Goal: Task Accomplishment & Management: Complete application form

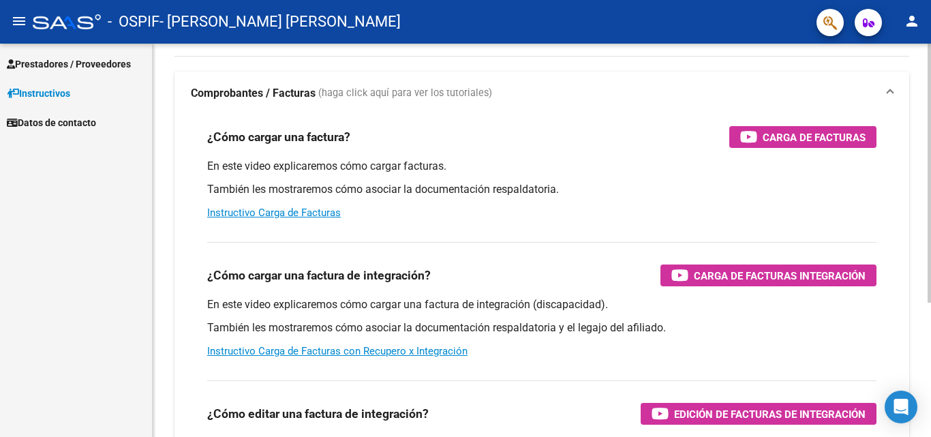
scroll to position [70, 0]
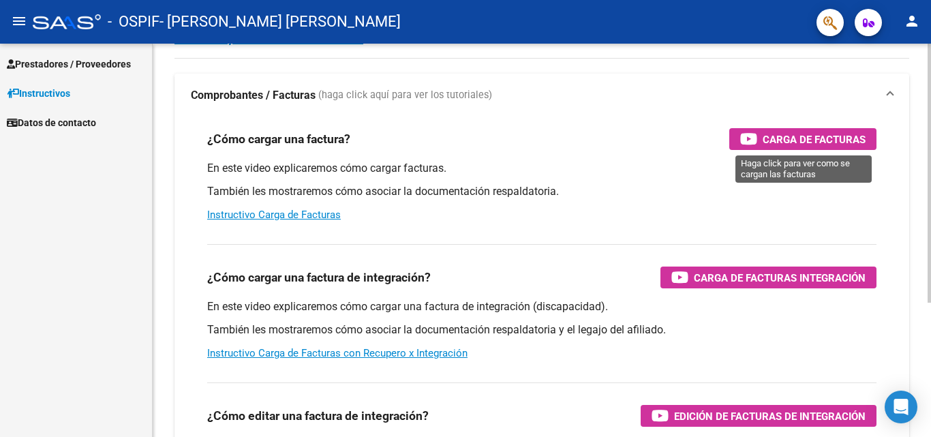
click at [782, 131] on span "Carga de Facturas" at bounding box center [814, 139] width 103 height 17
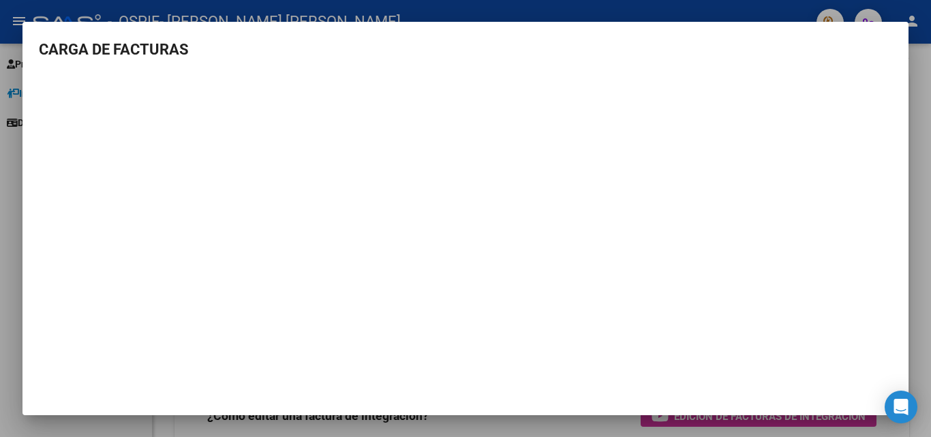
click at [925, 163] on div at bounding box center [465, 218] width 931 height 437
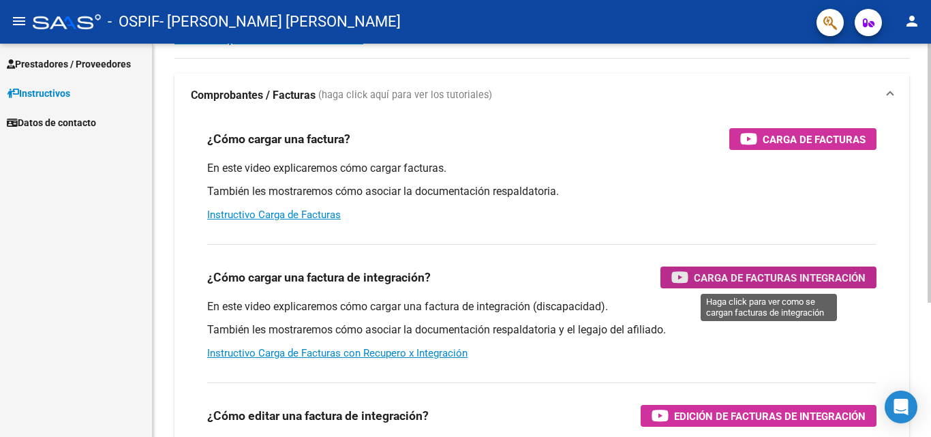
click at [755, 273] on span "Carga de Facturas Integración" at bounding box center [780, 277] width 172 height 17
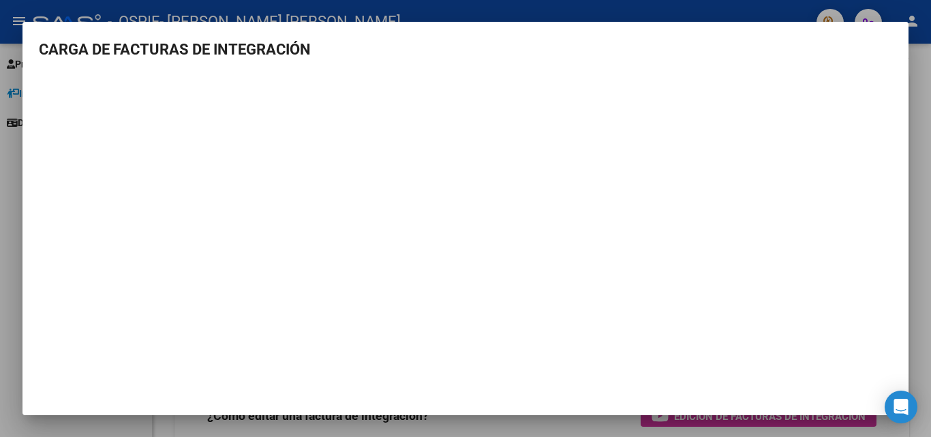
click at [929, 60] on div at bounding box center [465, 218] width 931 height 437
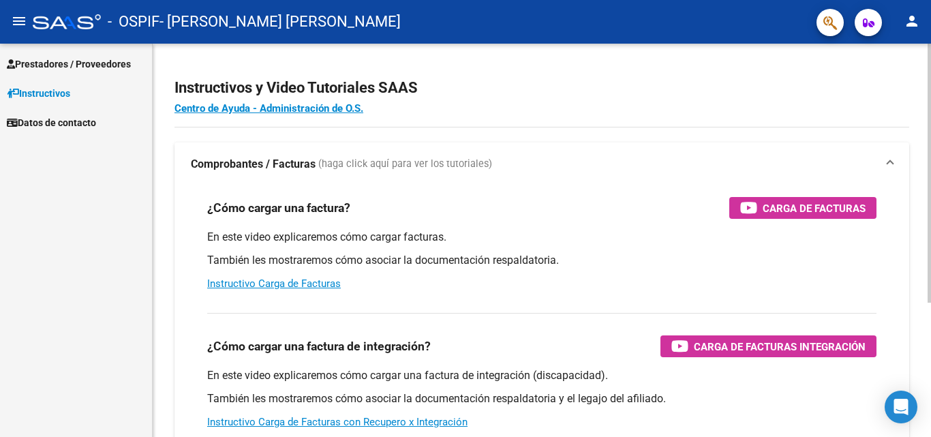
scroll to position [0, 0]
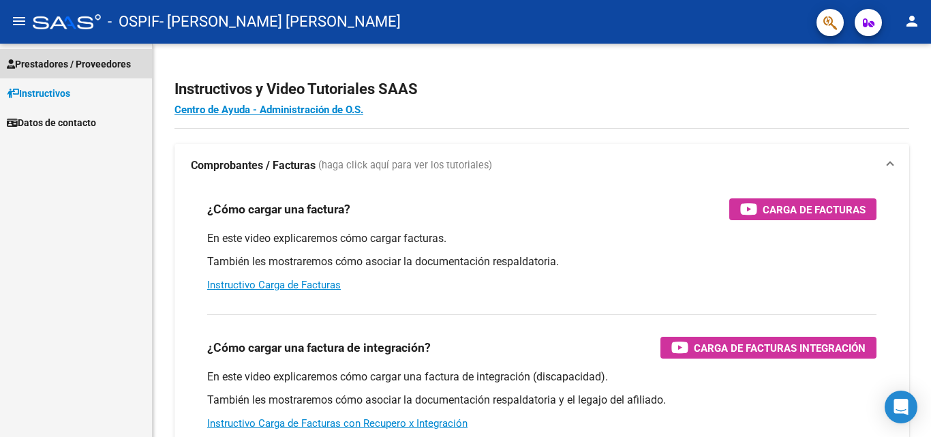
click at [70, 58] on span "Prestadores / Proveedores" at bounding box center [69, 64] width 124 height 15
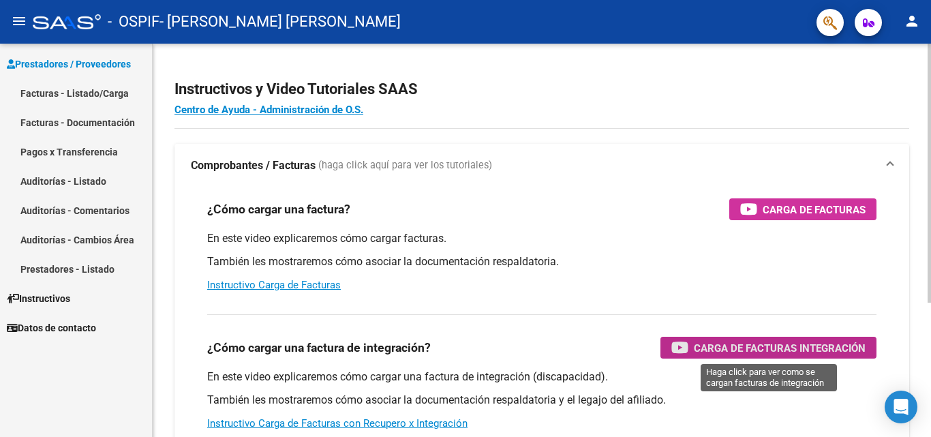
click at [709, 346] on span "Carga de Facturas Integración" at bounding box center [780, 347] width 172 height 17
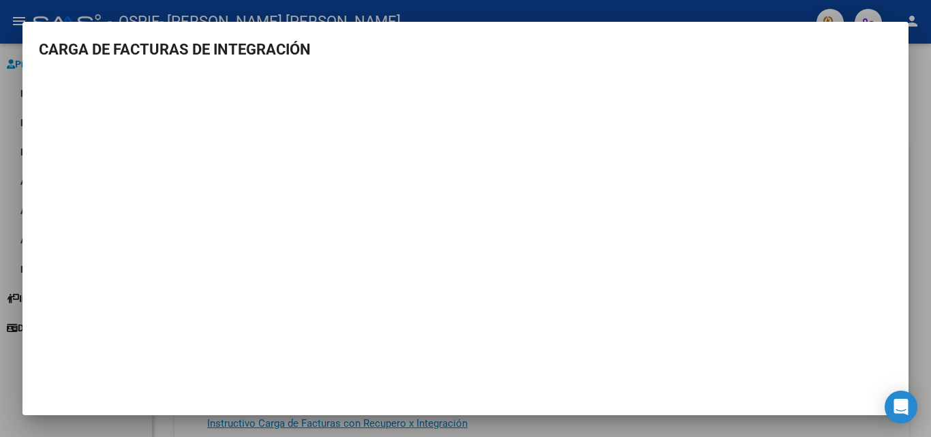
click at [924, 52] on div at bounding box center [465, 218] width 931 height 437
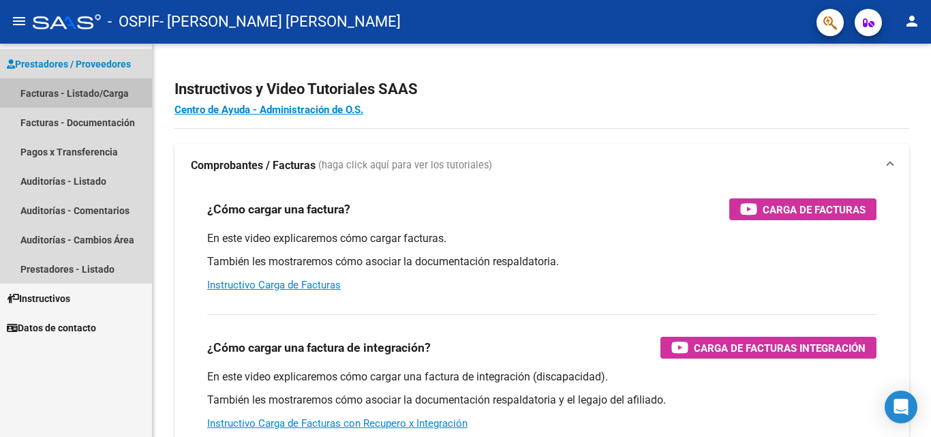
click at [99, 95] on link "Facturas - Listado/Carga" at bounding box center [76, 92] width 152 height 29
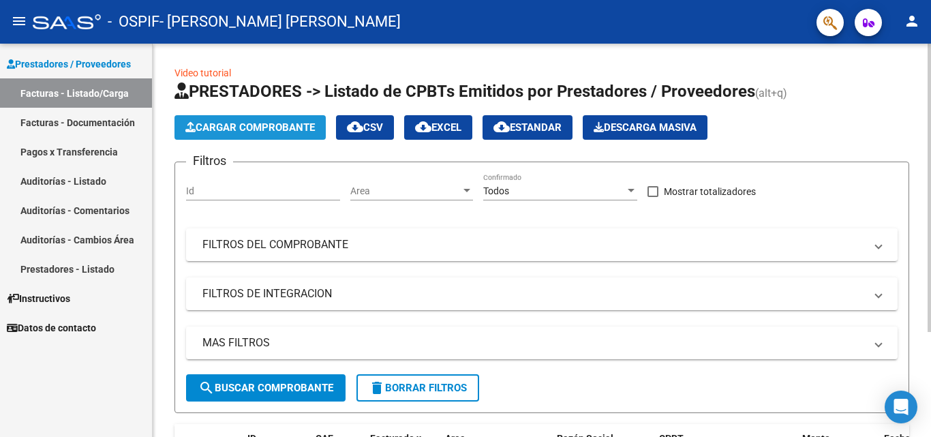
click at [261, 125] on span "Cargar Comprobante" at bounding box center [249, 127] width 129 height 12
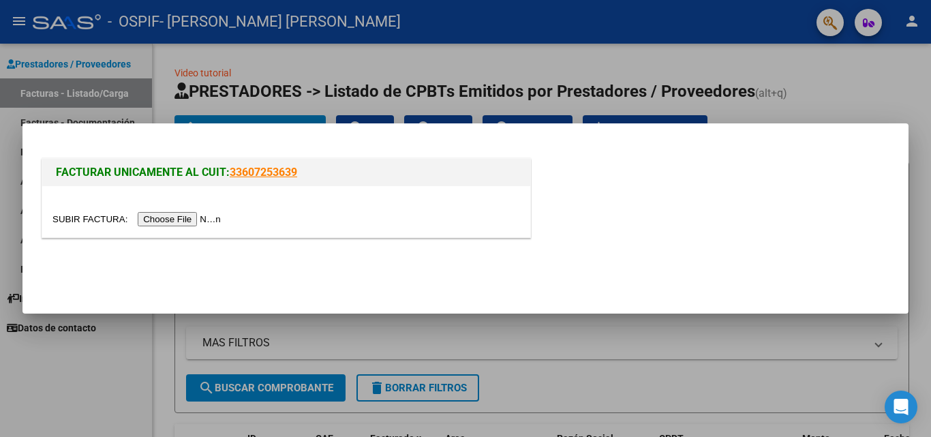
click at [191, 218] on input "file" at bounding box center [138, 219] width 172 height 14
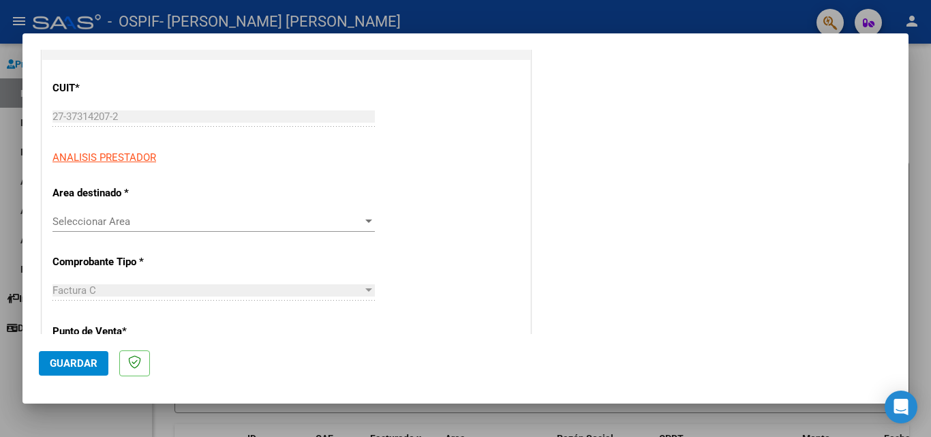
scroll to position [167, 0]
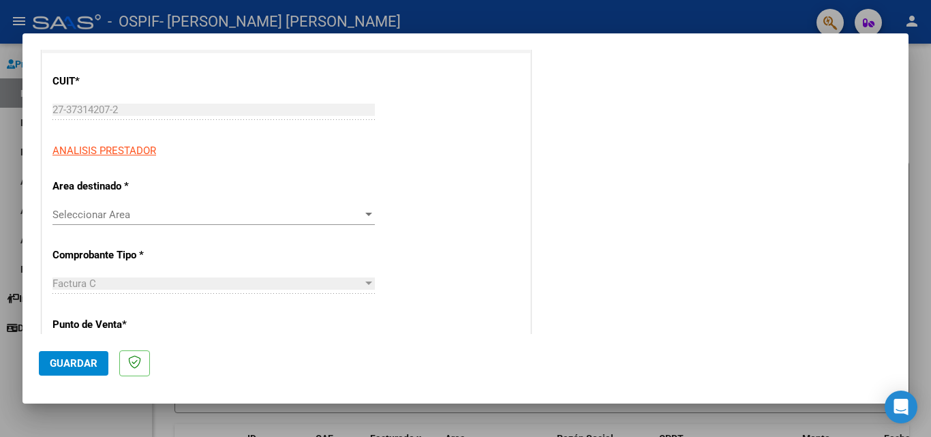
click at [310, 217] on span "Seleccionar Area" at bounding box center [207, 215] width 310 height 12
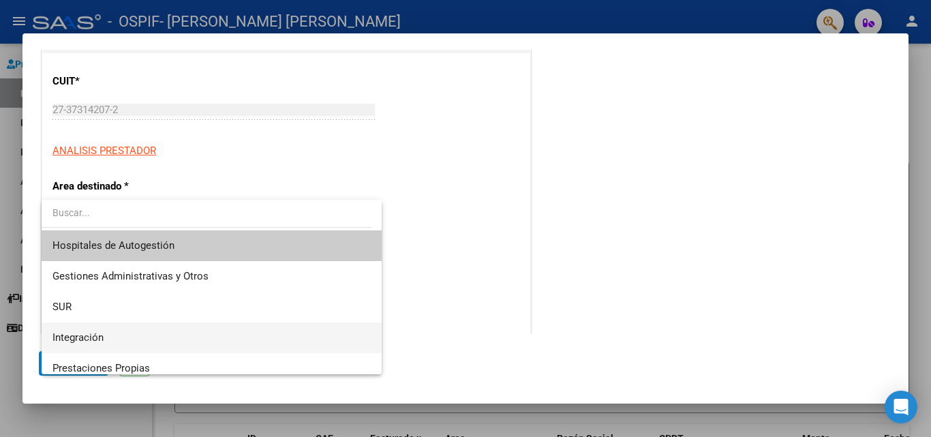
click at [109, 331] on span "Integración" at bounding box center [211, 337] width 318 height 31
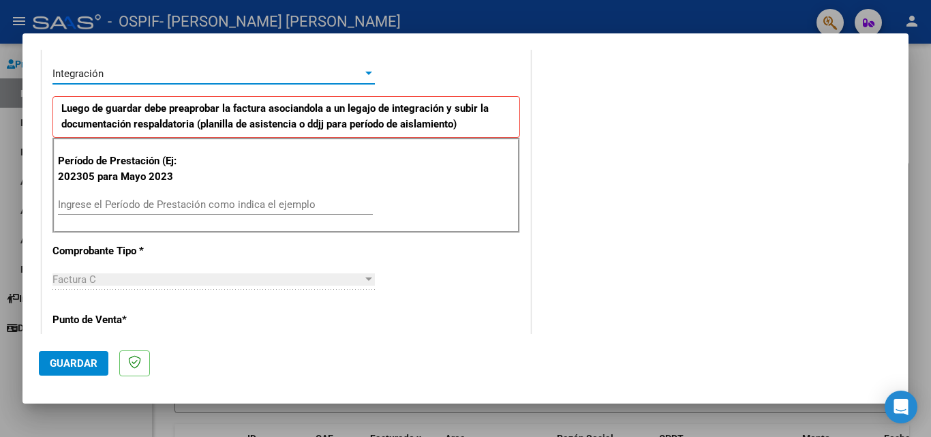
scroll to position [309, 0]
click at [264, 205] on input "Ingrese el Período de Prestación como indica el ejemplo" at bounding box center [215, 204] width 315 height 12
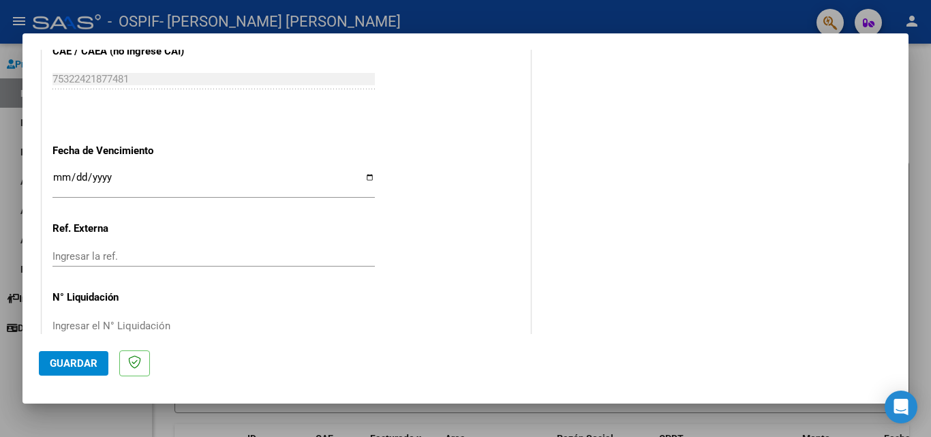
scroll to position [889, 0]
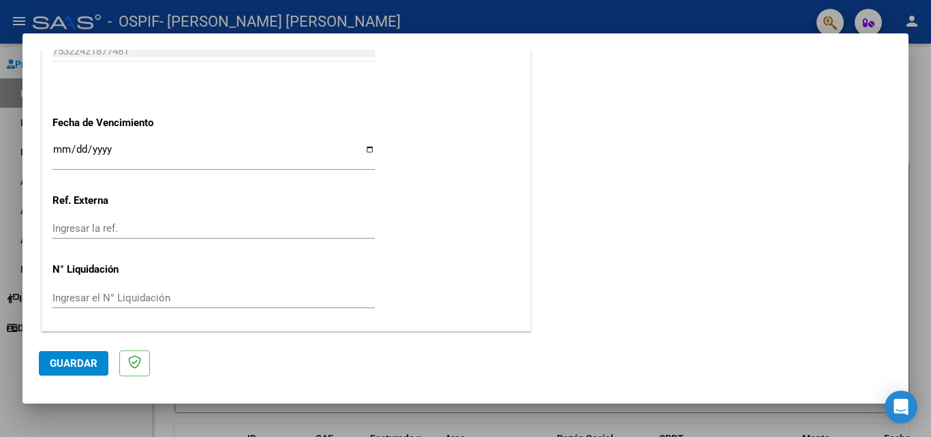
type input "202507"
click at [67, 358] on span "Guardar" at bounding box center [74, 363] width 48 height 12
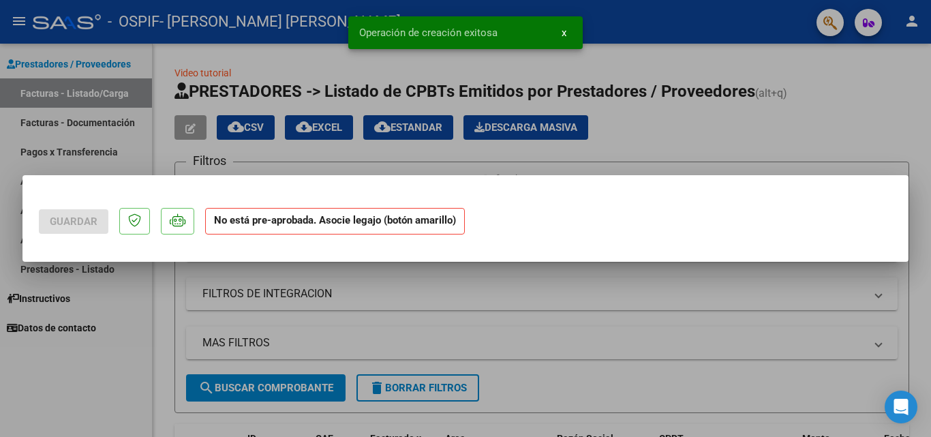
scroll to position [0, 0]
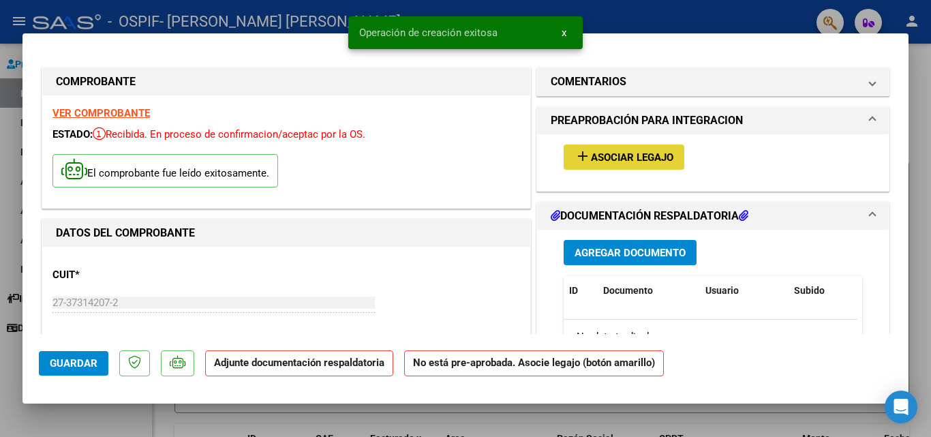
click at [574, 155] on mat-icon "add" at bounding box center [582, 156] width 16 height 16
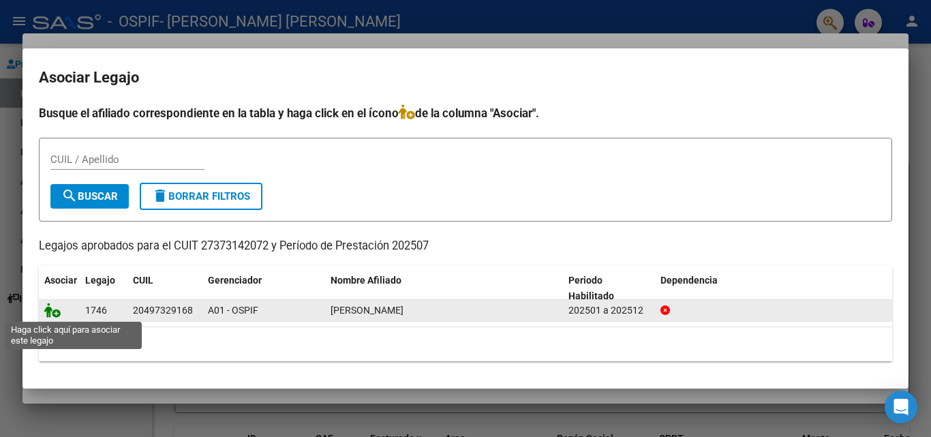
click at [57, 316] on icon at bounding box center [52, 310] width 16 height 15
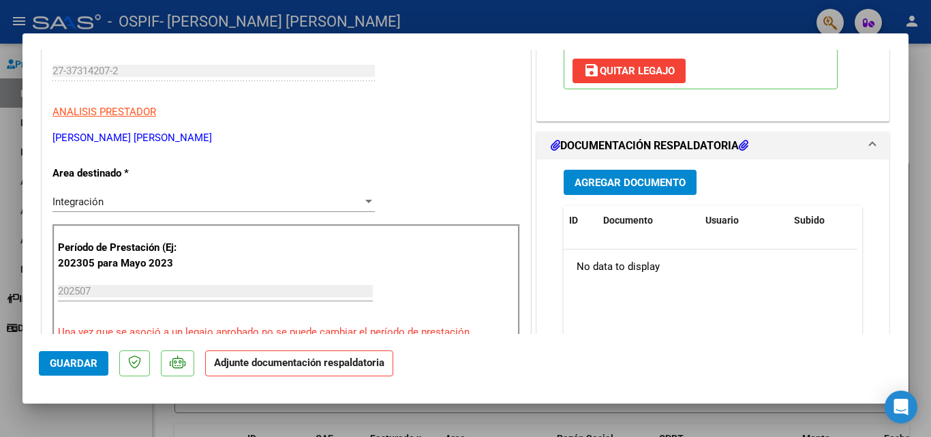
scroll to position [253, 0]
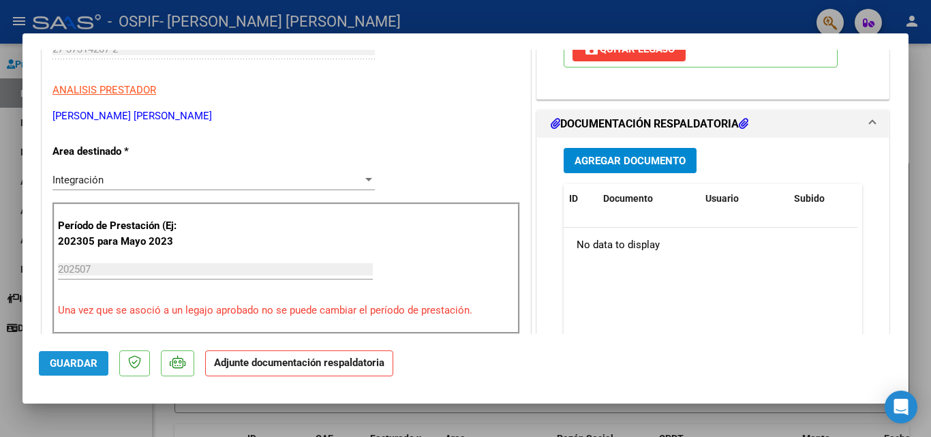
click at [57, 365] on span "Guardar" at bounding box center [74, 363] width 48 height 12
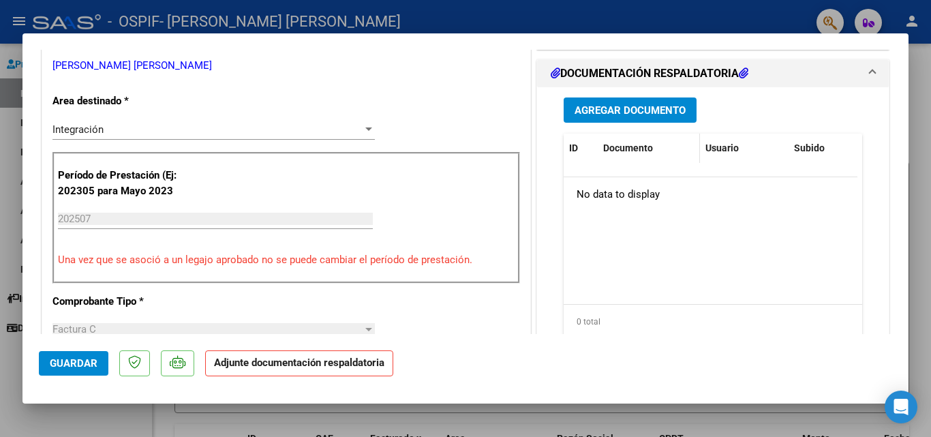
scroll to position [326, 0]
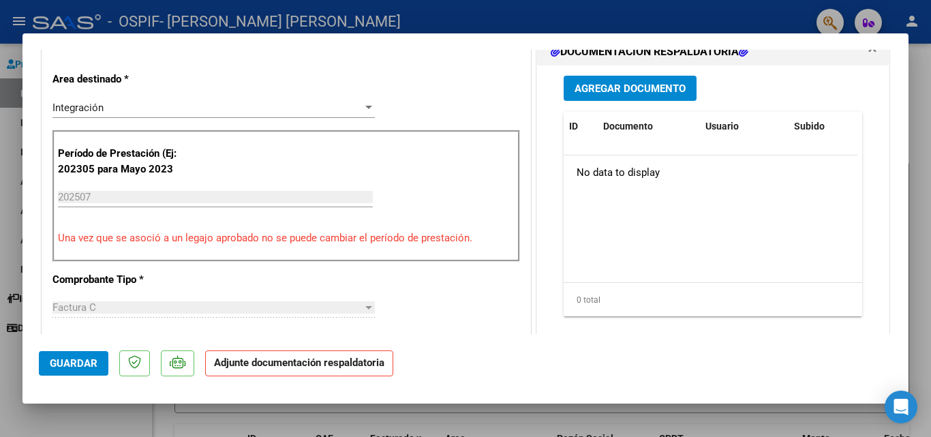
click at [628, 92] on span "Agregar Documento" at bounding box center [629, 88] width 111 height 12
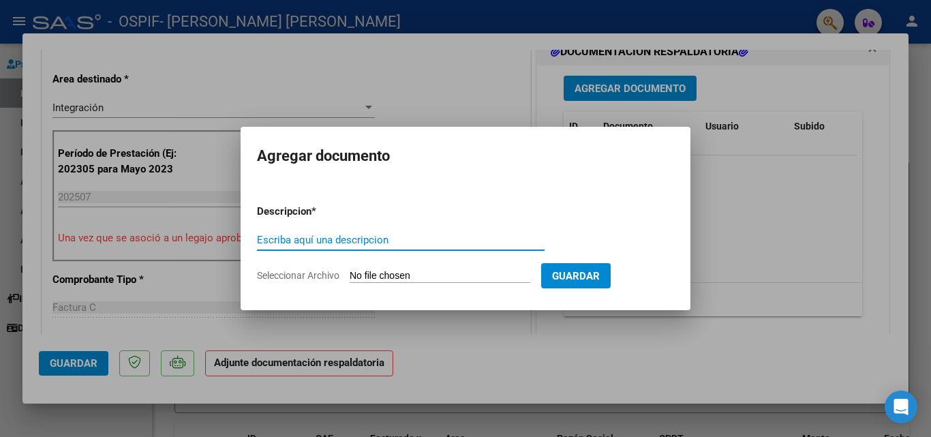
click at [348, 237] on input "Escriba aquí una descripcion" at bounding box center [401, 240] width 288 height 12
type input "Planilla de asistencia [DATE]"
click at [443, 271] on input "Seleccionar Archivo" at bounding box center [440, 276] width 181 height 13
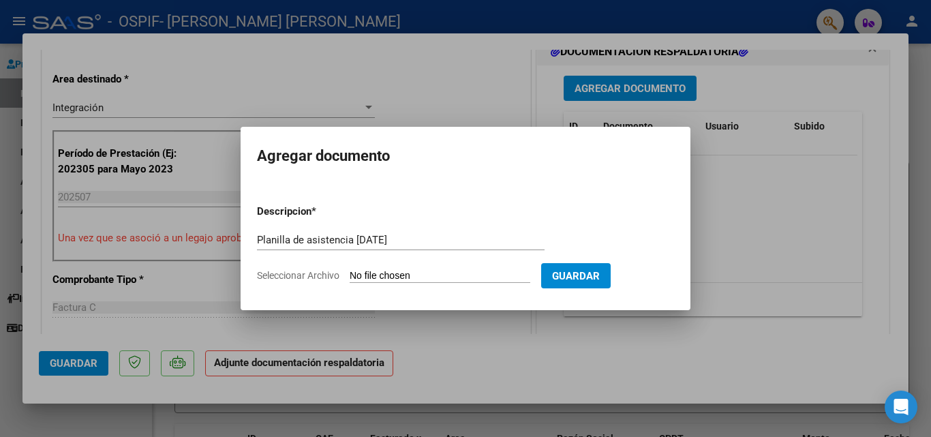
type input "C:\fakepath\planilla de asistencia [PERSON_NAME] [DATE].pdf"
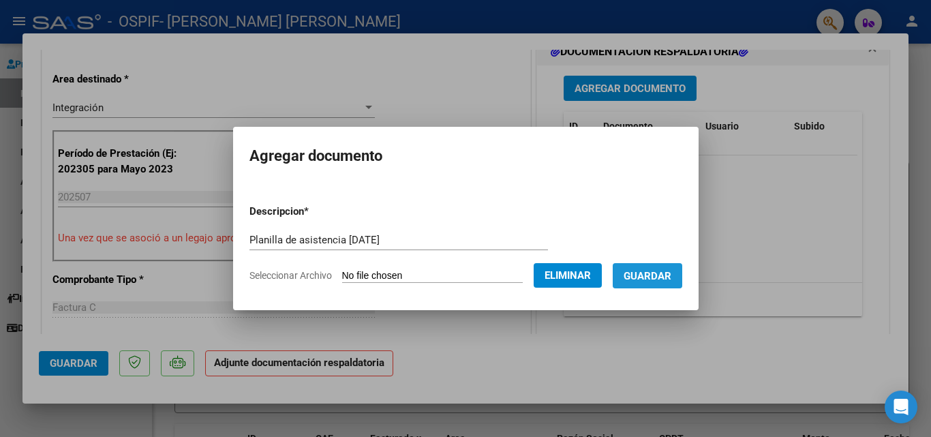
click at [668, 270] on span "Guardar" at bounding box center [648, 276] width 48 height 12
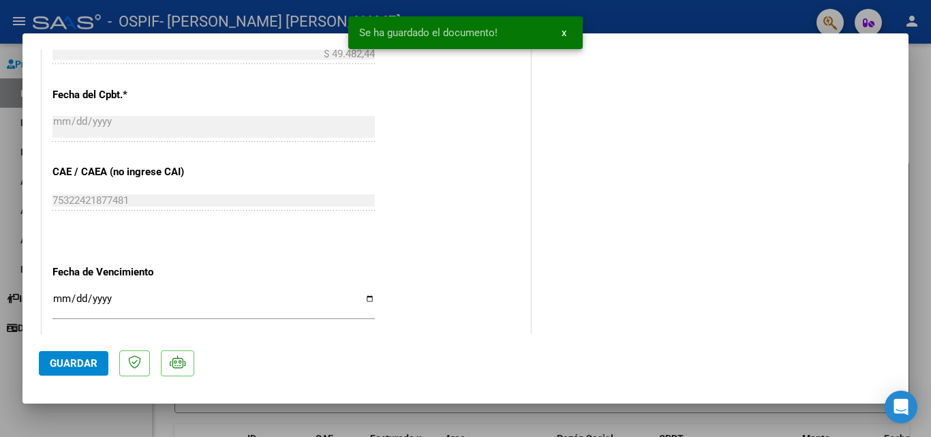
scroll to position [936, 0]
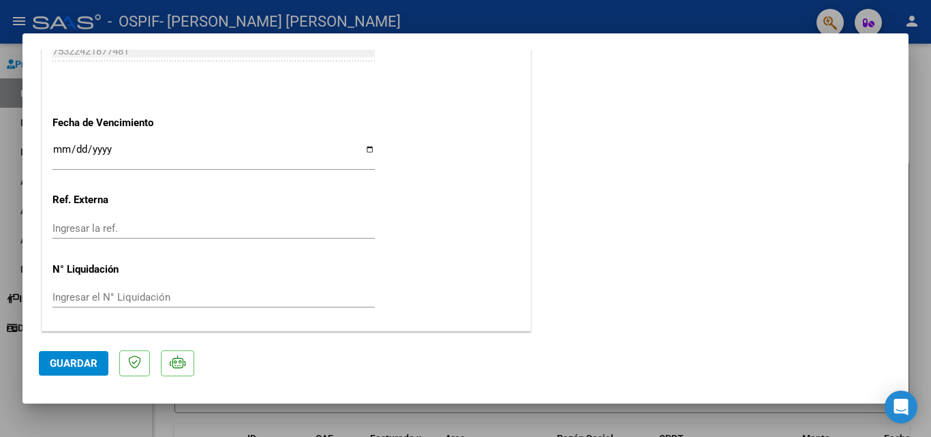
click at [70, 371] on button "Guardar" at bounding box center [74, 363] width 70 height 25
click at [82, 367] on span "Guardar" at bounding box center [74, 363] width 48 height 12
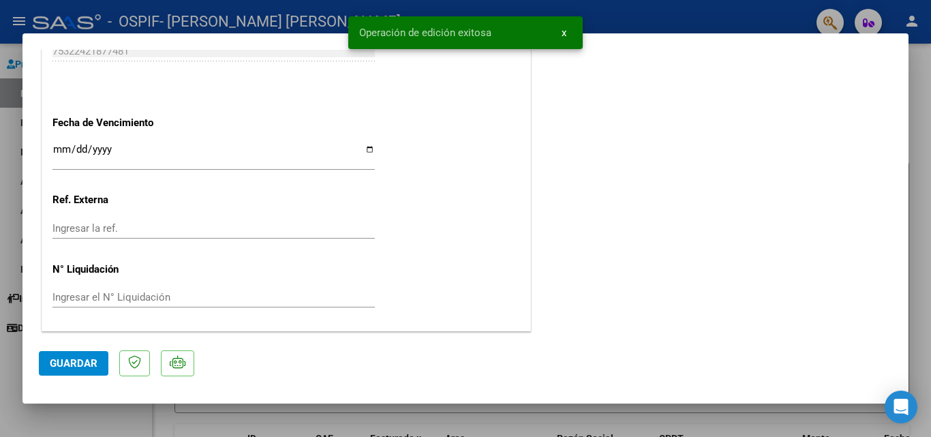
click at [921, 165] on div at bounding box center [465, 218] width 931 height 437
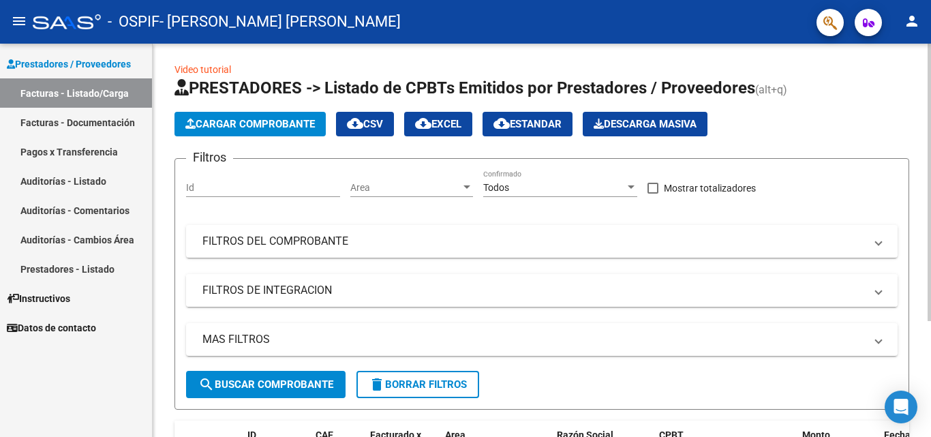
scroll to position [0, 0]
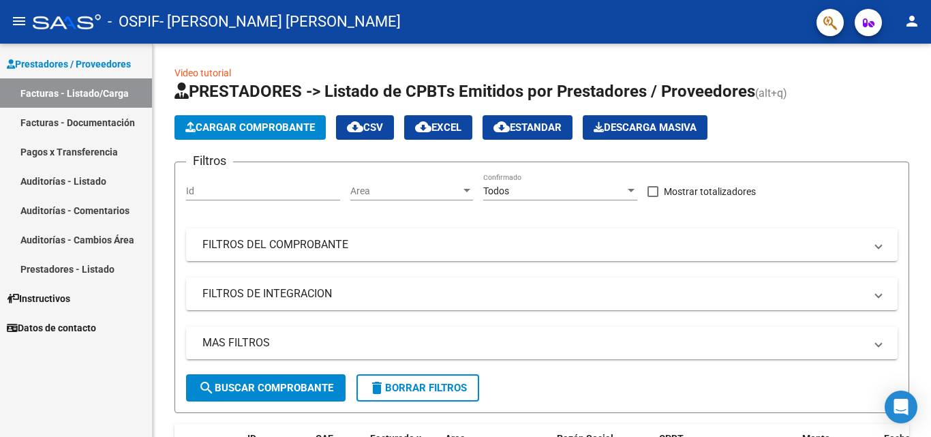
click at [104, 144] on link "Pagos x Transferencia" at bounding box center [76, 151] width 152 height 29
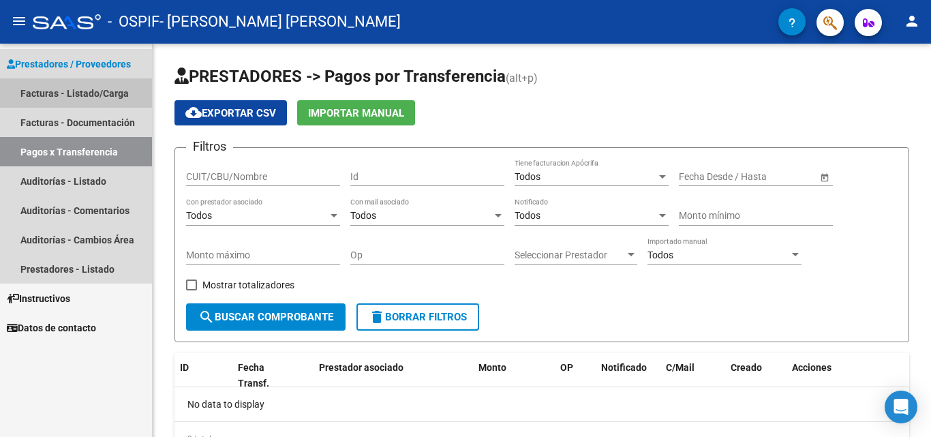
click at [116, 95] on link "Facturas - Listado/Carga" at bounding box center [76, 92] width 152 height 29
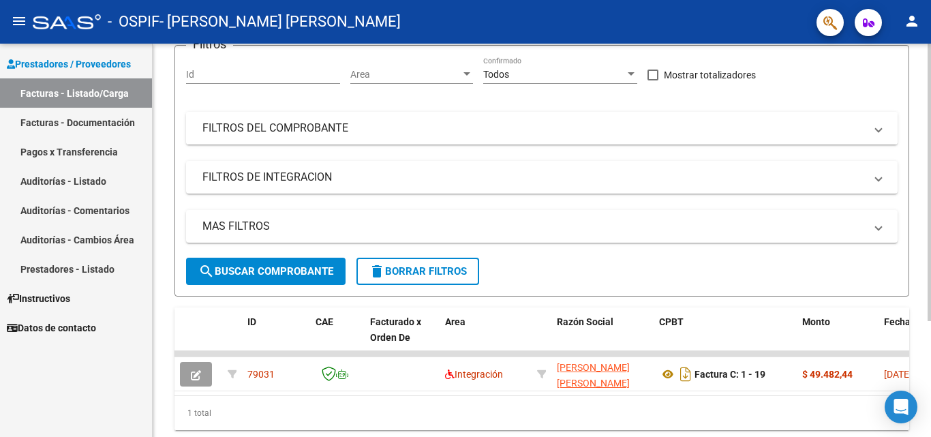
scroll to position [164, 0]
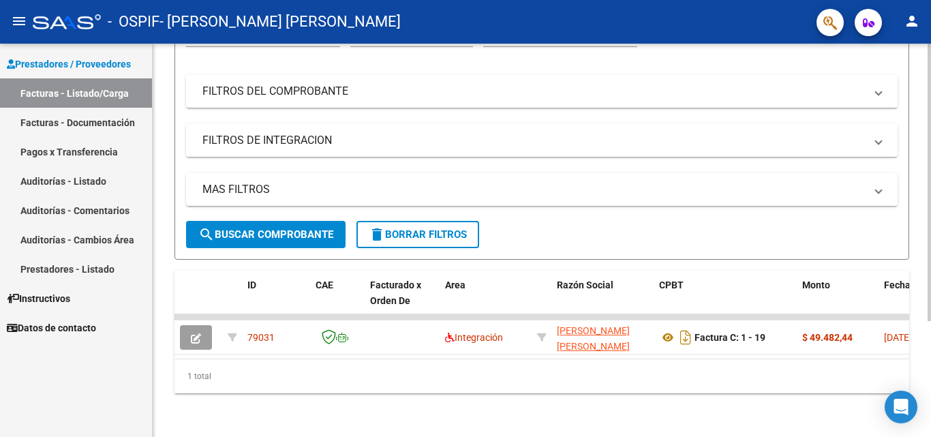
click at [290, 228] on span "search Buscar Comprobante" at bounding box center [265, 234] width 135 height 12
